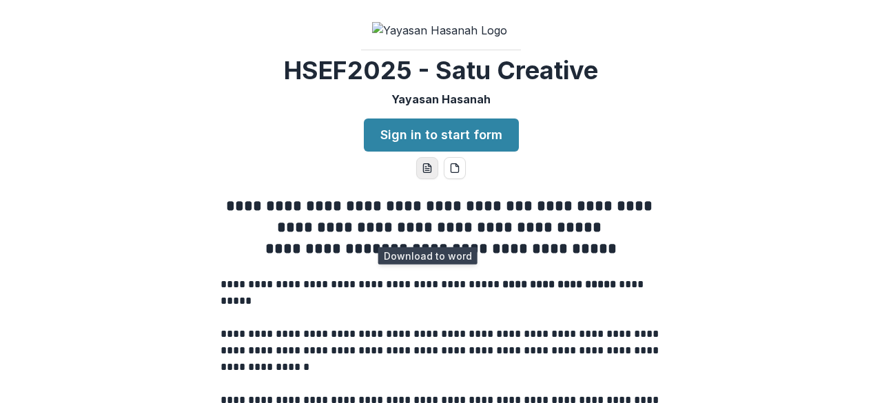
click at [428, 167] on icon "word-download" at bounding box center [429, 165] width 3 height 3
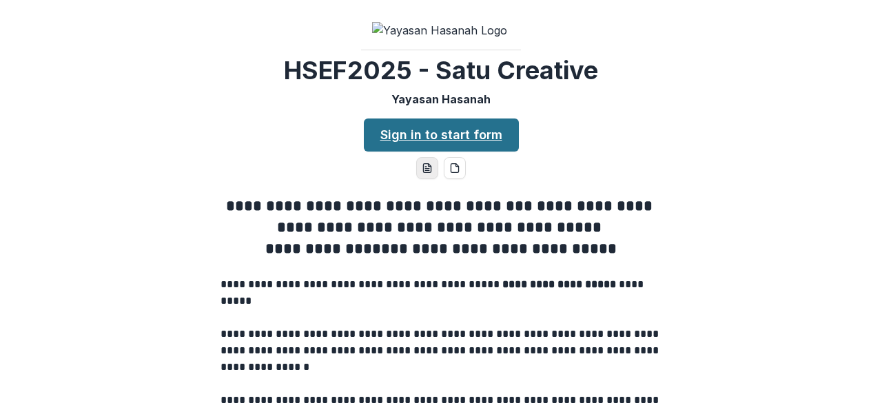
click at [427, 152] on link "Sign in to start form" at bounding box center [441, 134] width 155 height 33
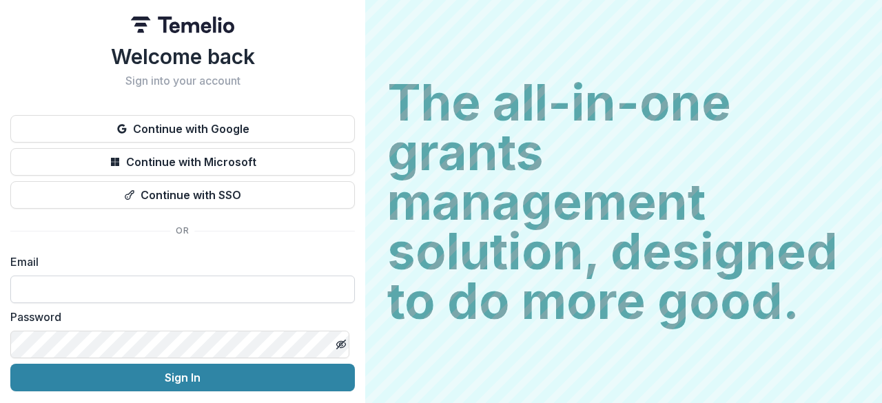
drag, startPoint x: 0, startPoint y: 0, endPoint x: 183, endPoint y: 287, distance: 340.6
click at [183, 287] on input at bounding box center [182, 289] width 344 height 28
type input "**********"
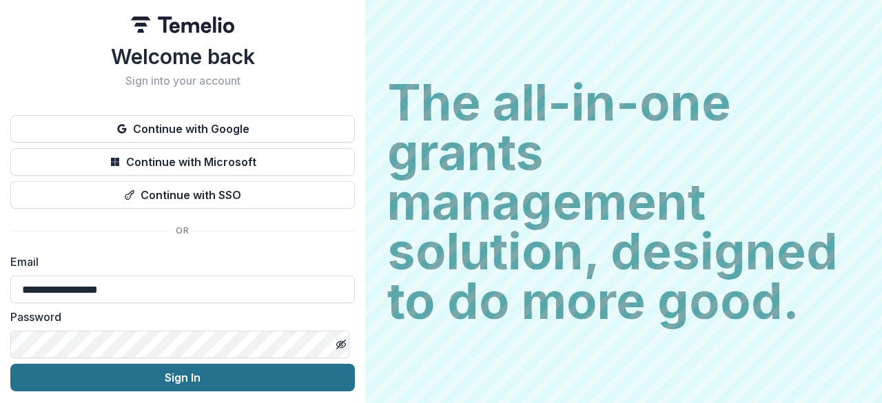
click at [230, 377] on button "Sign In" at bounding box center [182, 378] width 344 height 28
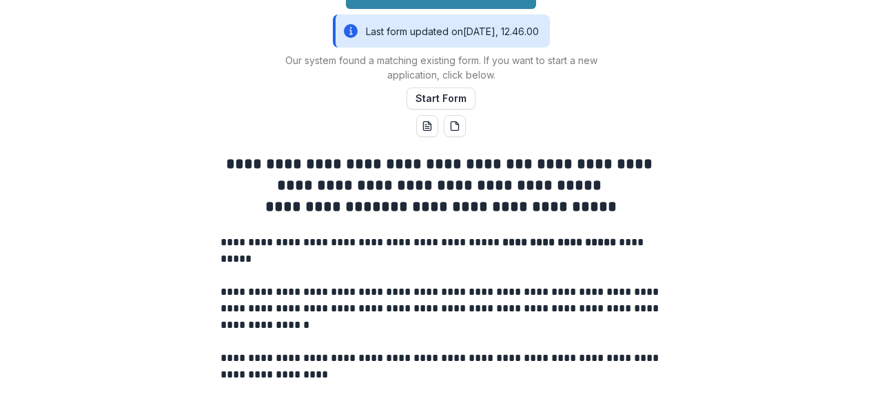
scroll to position [165, 0]
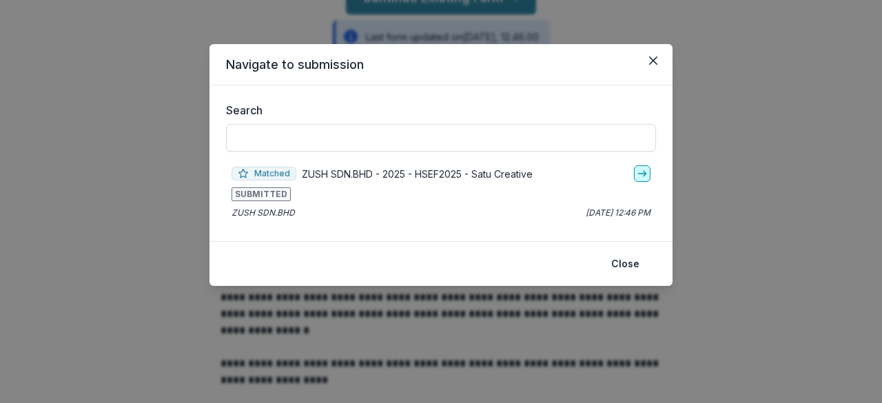
click at [636, 172] on link "go-to" at bounding box center [642, 173] width 17 height 17
